Goal: Task Accomplishment & Management: Manage account settings

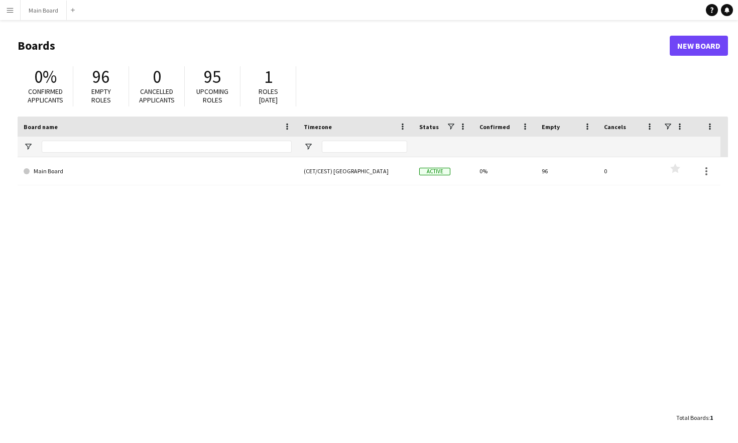
click at [12, 12] on app-icon "Menu" at bounding box center [10, 10] width 8 height 8
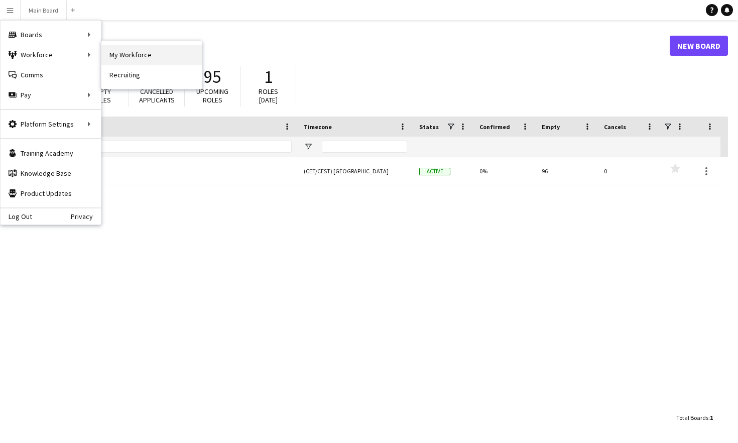
click at [120, 58] on link "My Workforce" at bounding box center [151, 55] width 100 height 20
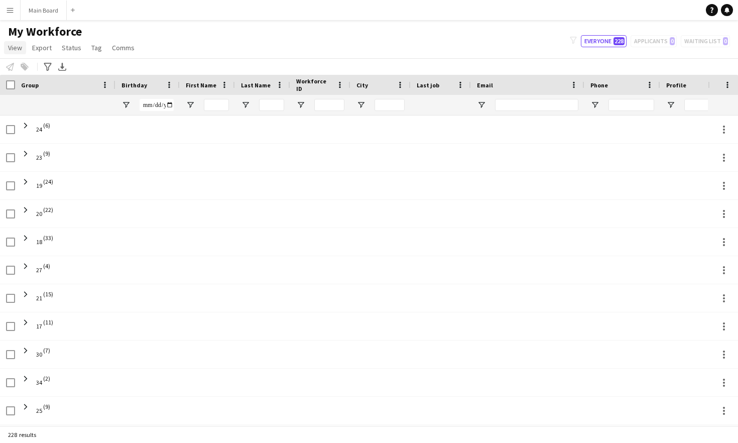
click at [17, 48] on span "View" at bounding box center [15, 47] width 14 height 9
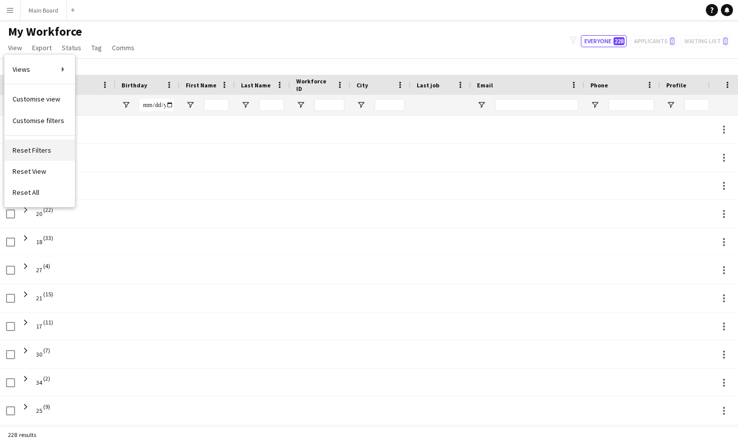
click at [40, 153] on span "Reset Filters" at bounding box center [32, 150] width 39 height 9
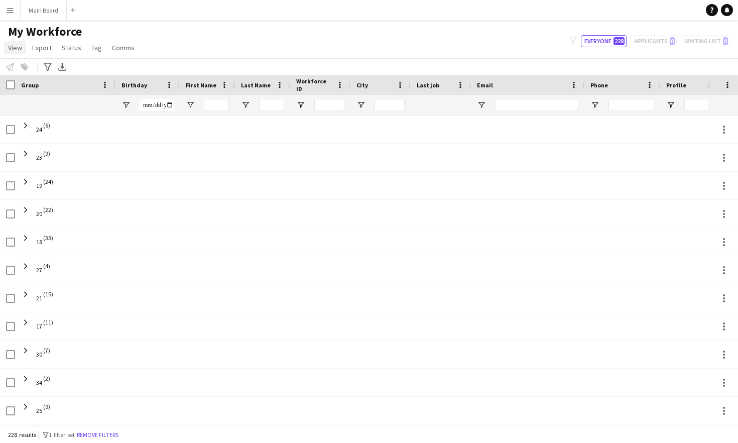
click at [16, 44] on span "View" at bounding box center [15, 47] width 14 height 9
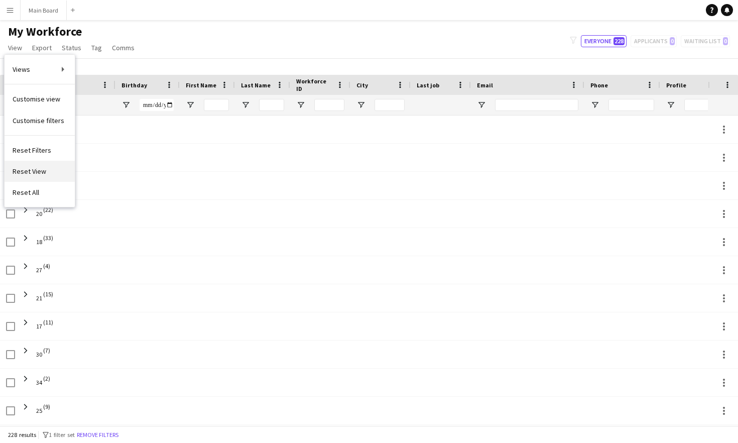
click at [36, 169] on span "Reset View" at bounding box center [30, 171] width 34 height 9
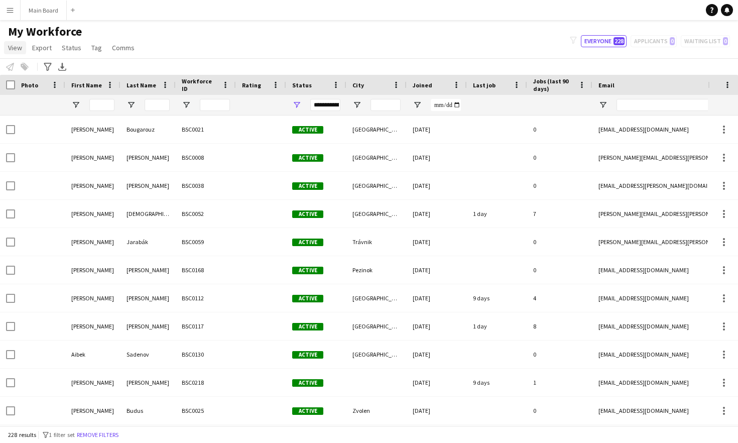
click at [16, 48] on span "View" at bounding box center [15, 47] width 14 height 9
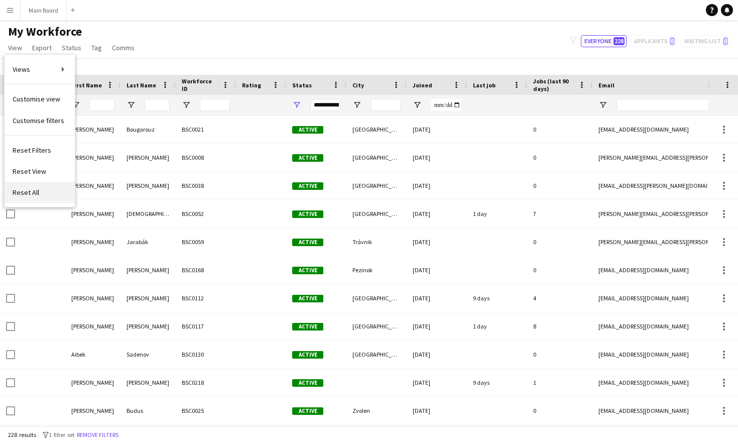
click at [40, 195] on link "Reset All" at bounding box center [40, 192] width 70 height 21
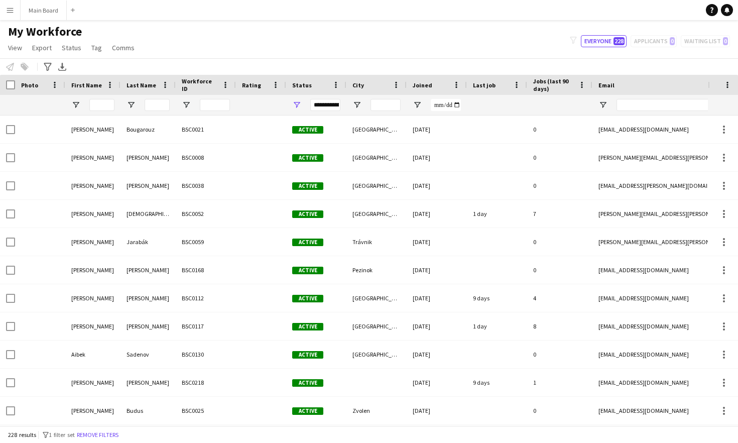
click at [333, 105] on div "**********" at bounding box center [325, 105] width 30 height 12
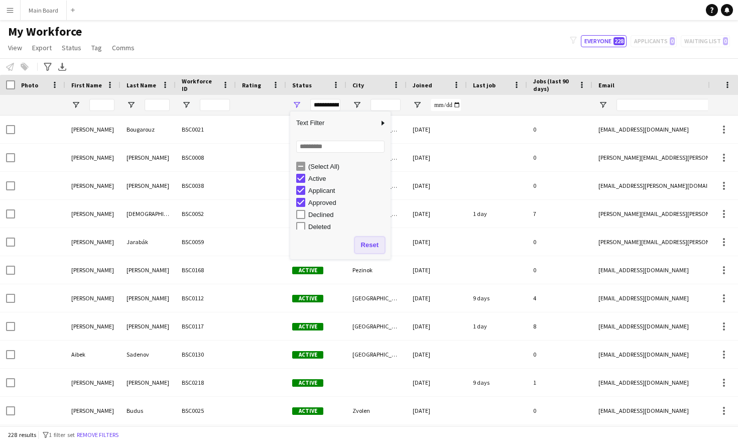
click at [373, 248] on button "Reset" at bounding box center [370, 245] width 30 height 16
click at [349, 57] on div "My Workforce View Views Default view New view Update view Delete view Edit name…" at bounding box center [369, 41] width 738 height 34
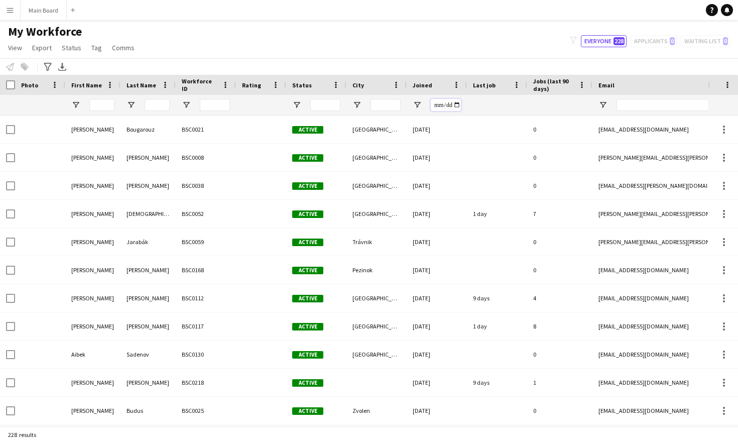
click at [457, 105] on input "Joined Filter Input" at bounding box center [446, 105] width 30 height 12
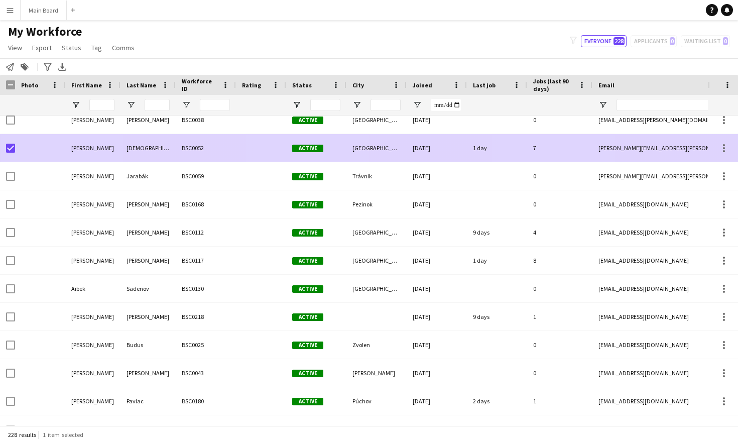
click at [51, 148] on div at bounding box center [40, 148] width 50 height 28
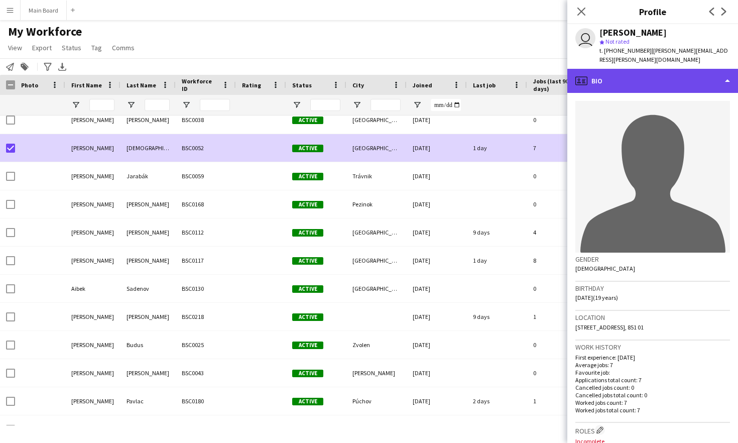
click at [602, 71] on div "profile Bio" at bounding box center [652, 81] width 171 height 24
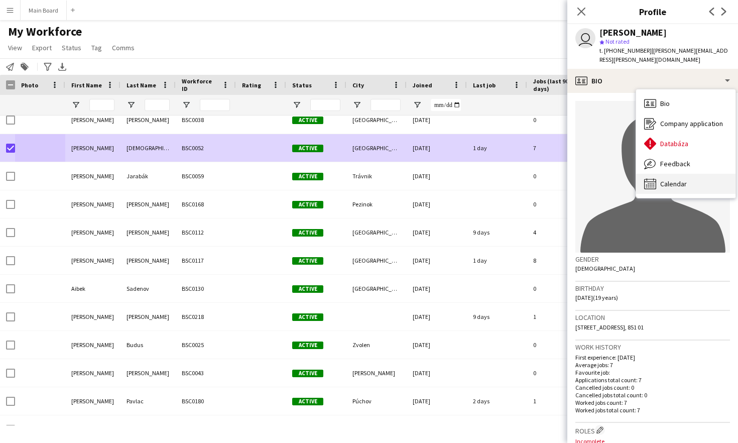
click at [602, 179] on span "Calendar" at bounding box center [673, 183] width 27 height 9
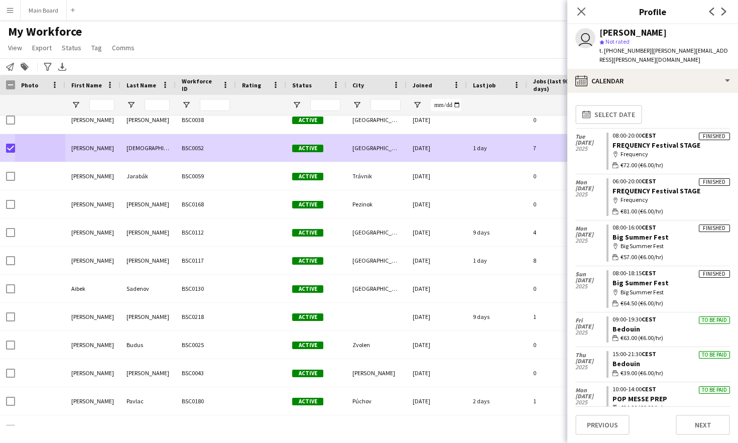
click at [14, 12] on button "Menu" at bounding box center [10, 10] width 20 height 20
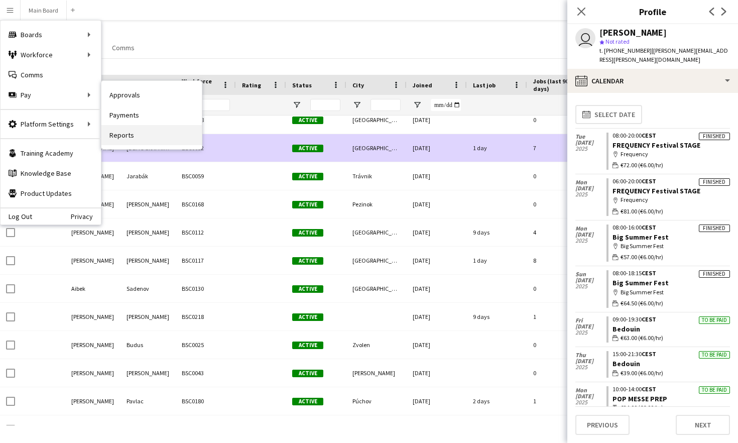
click at [127, 136] on link "Reports" at bounding box center [151, 135] width 100 height 20
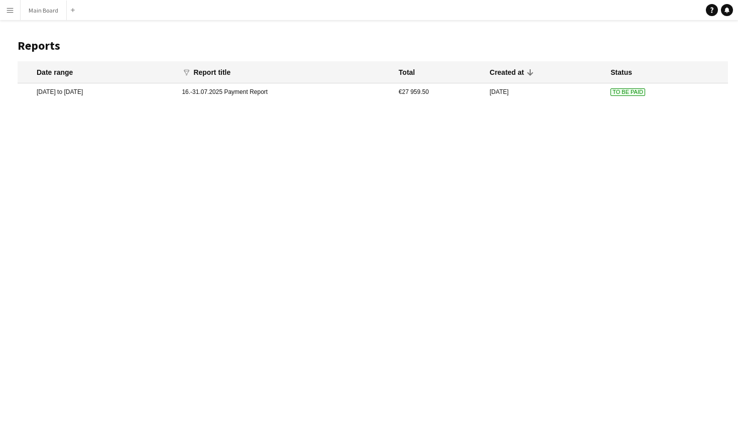
click at [288, 91] on mat-cell "16.-31.07.2025 Payment Report" at bounding box center [285, 91] width 217 height 17
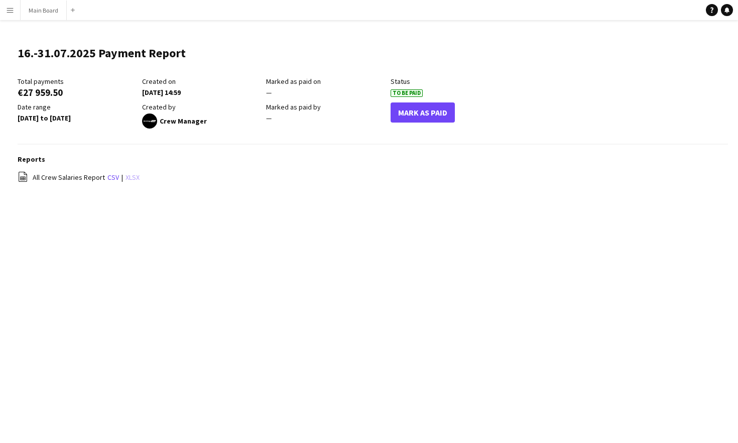
click at [130, 179] on link "xlsx" at bounding box center [133, 177] width 14 height 9
click at [15, 9] on button "Menu" at bounding box center [10, 10] width 20 height 20
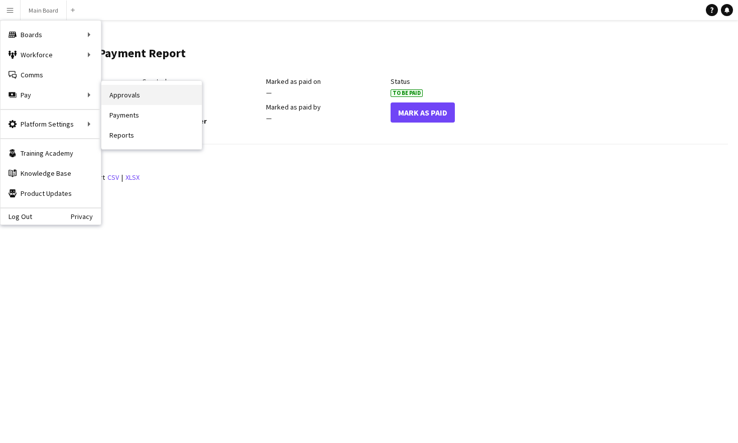
click at [121, 96] on link "Approvals" at bounding box center [151, 95] width 100 height 20
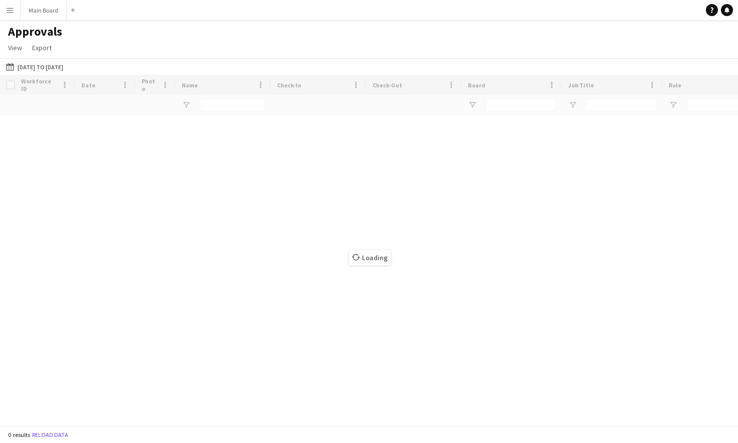
type input "***"
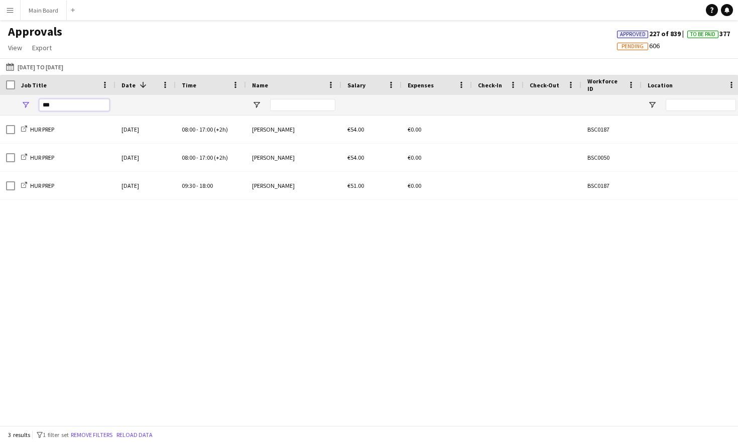
drag, startPoint x: 65, startPoint y: 108, endPoint x: 30, endPoint y: 108, distance: 35.6
click at [32, 108] on div "***" at bounding box center [65, 105] width 100 height 20
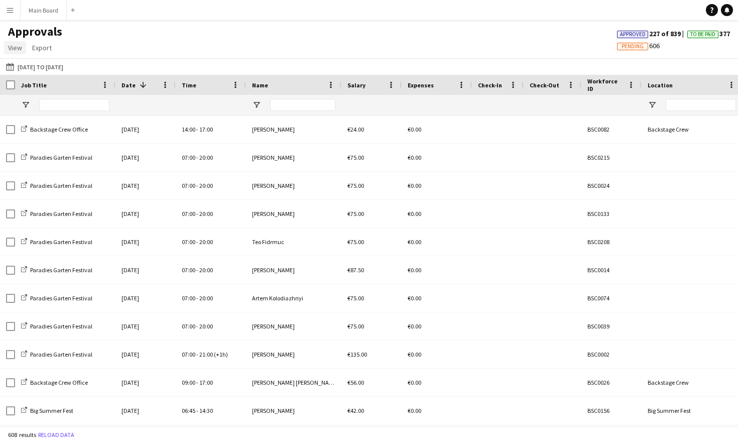
click at [9, 46] on span "View" at bounding box center [15, 47] width 14 height 9
click at [125, 43] on div "Approvals View Customise view Customise filters Reset Filters Reset View Reset …" at bounding box center [369, 41] width 738 height 34
click at [48, 63] on button "[DATE] to [DATE] [DATE] to [DATE]" at bounding box center [34, 67] width 61 height 12
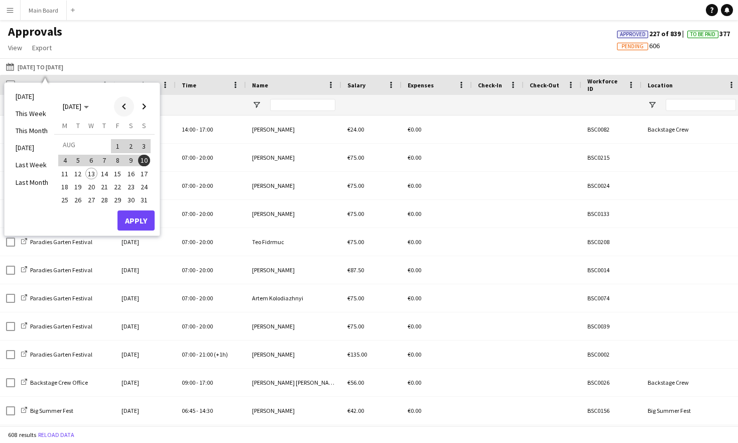
click at [125, 106] on span "Previous month" at bounding box center [124, 106] width 20 height 20
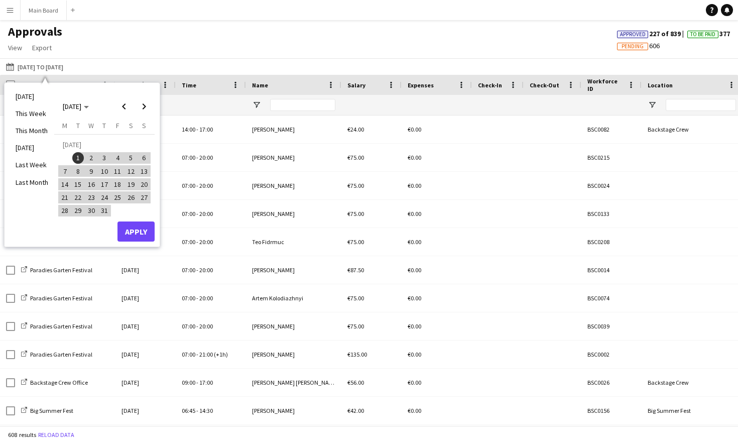
click at [76, 181] on span "15" at bounding box center [78, 184] width 12 height 12
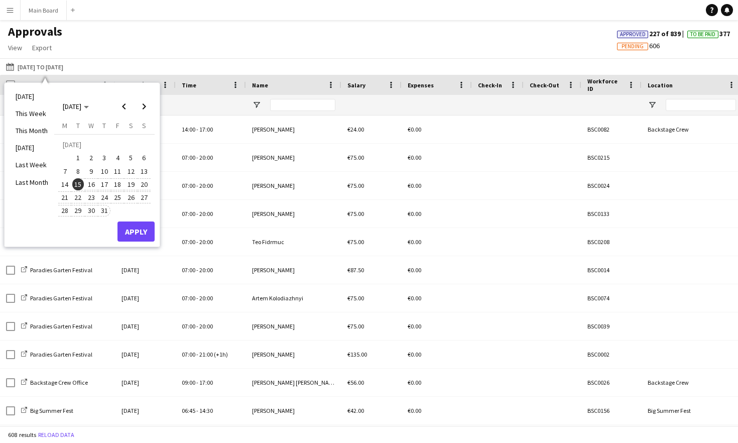
click at [107, 212] on span "31" at bounding box center [104, 211] width 12 height 12
click at [134, 235] on button "Apply" at bounding box center [135, 231] width 37 height 20
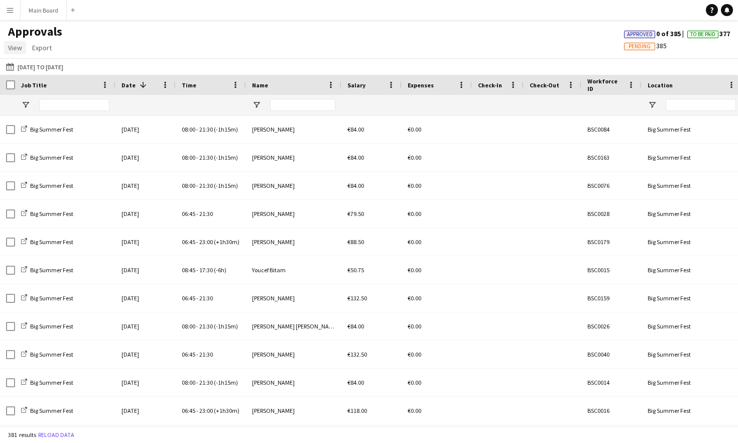
click at [14, 51] on span "View" at bounding box center [15, 47] width 14 height 9
click at [32, 71] on span "Customise view" at bounding box center [37, 69] width 48 height 9
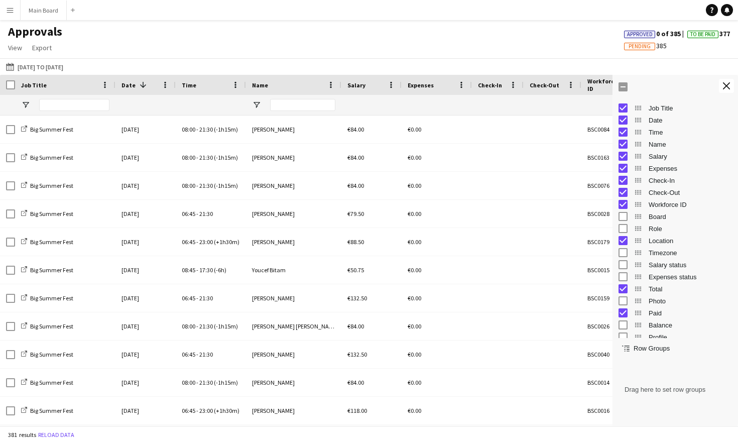
click at [5, 6] on button "Menu" at bounding box center [10, 10] width 20 height 20
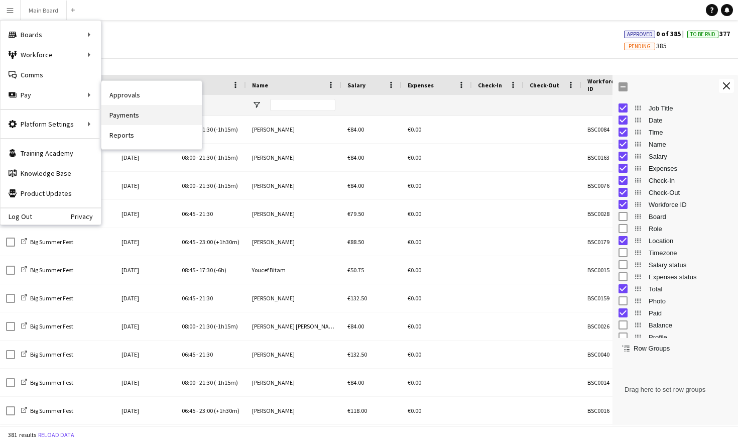
click at [133, 119] on link "Payments" at bounding box center [151, 115] width 100 height 20
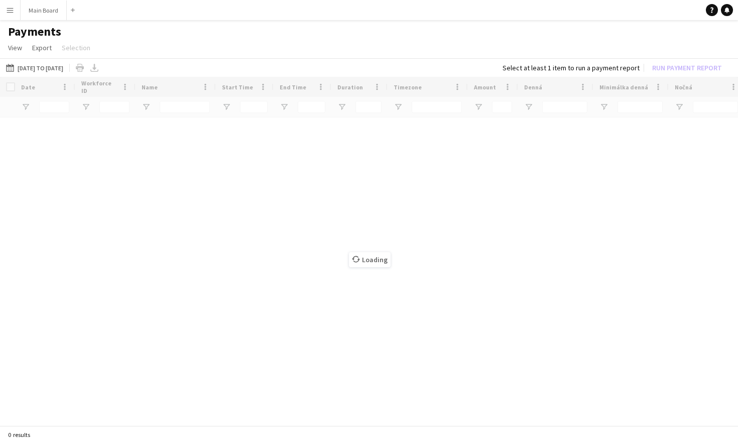
type input "**********"
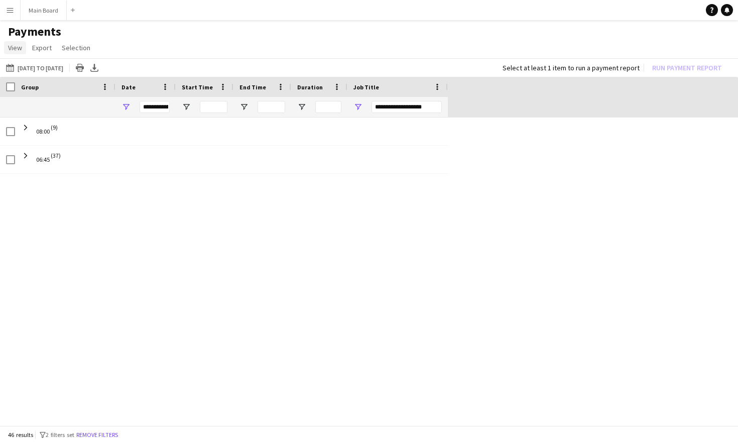
click at [18, 49] on span "View" at bounding box center [15, 47] width 14 height 9
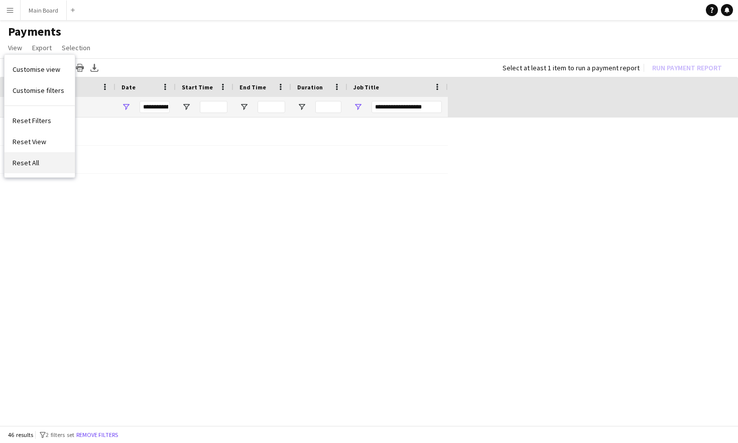
click at [28, 161] on span "Reset All" at bounding box center [26, 162] width 27 height 9
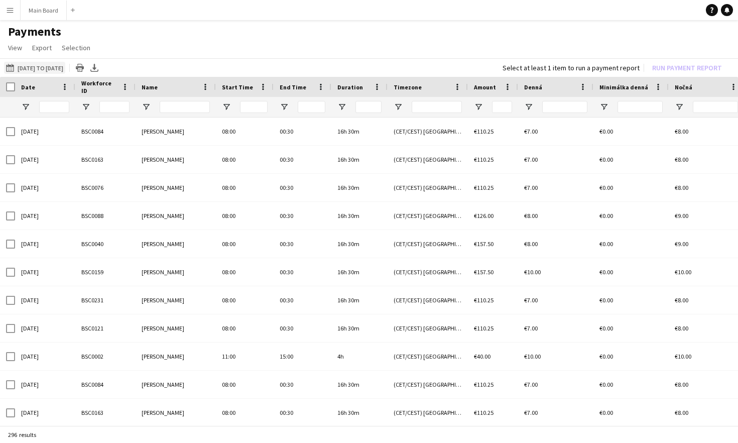
click at [33, 71] on button "[DATE] to [DATE] [DATE] to [DATE]" at bounding box center [34, 68] width 61 height 12
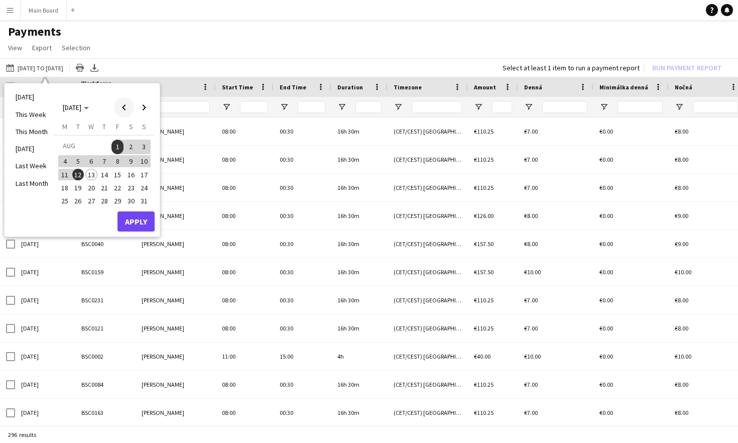
click at [125, 108] on span "Previous month" at bounding box center [124, 107] width 20 height 20
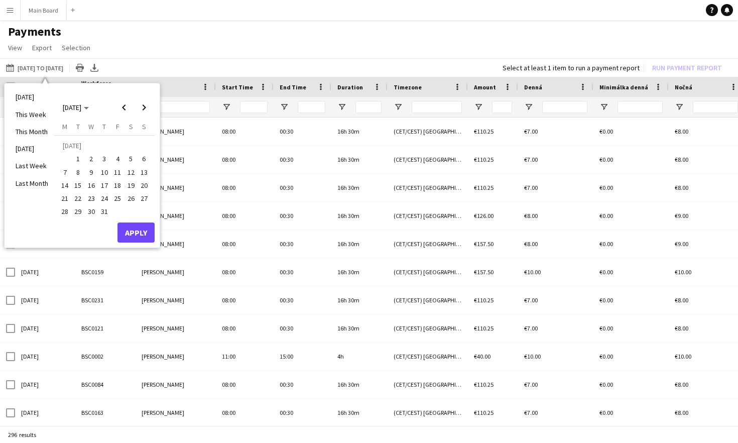
click at [75, 185] on span "15" at bounding box center [78, 185] width 12 height 12
click at [105, 216] on span "31" at bounding box center [104, 212] width 12 height 12
click at [136, 237] on button "Apply" at bounding box center [135, 232] width 37 height 20
